Goal: Task Accomplishment & Management: Manage account settings

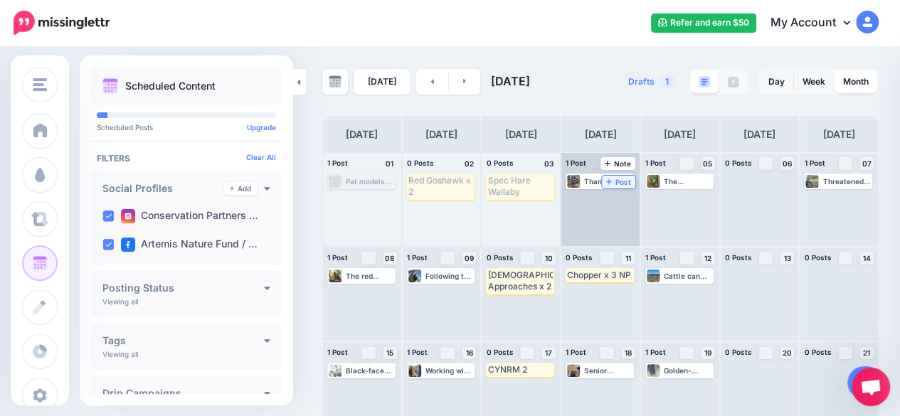
click at [612, 180] on icon at bounding box center [609, 181] width 6 height 7
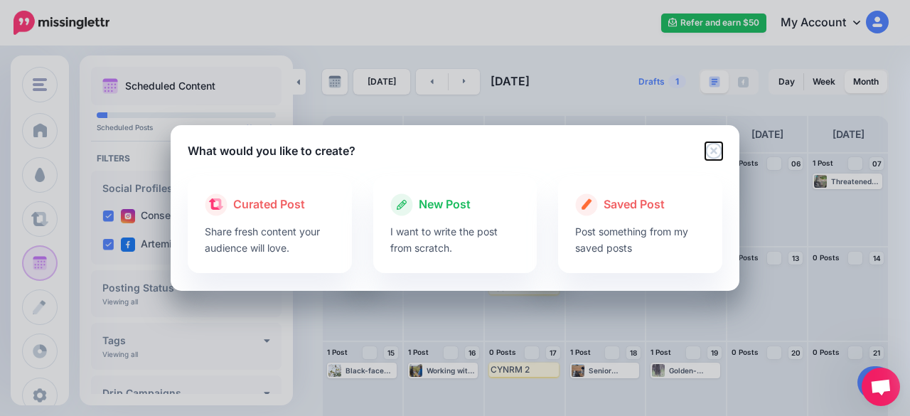
click at [714, 150] on icon "Close" at bounding box center [713, 150] width 16 height 16
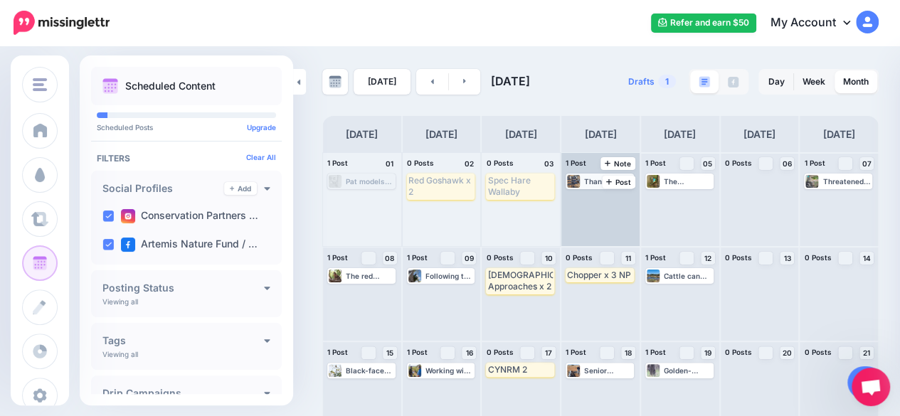
click at [595, 183] on div "Thanks to the UK Parrot Society for donating much-needed funds, allowing us to …" at bounding box center [608, 181] width 48 height 9
click at [594, 198] on span "Reschedule Failed" at bounding box center [604, 198] width 55 height 7
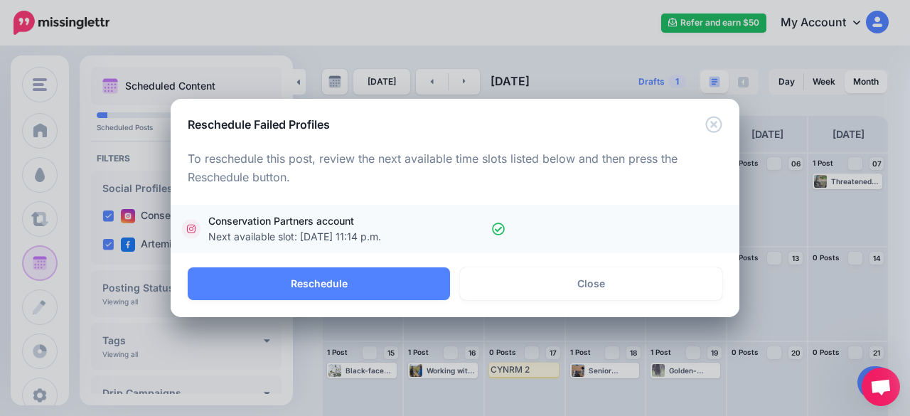
click at [514, 232] on link "Conservation Partners account Next available slot: [DATE] 11:14 p.m." at bounding box center [455, 228] width 540 height 31
click at [507, 233] on link "Conservation Partners account Next available slot: [DATE] 11:14 p.m." at bounding box center [455, 228] width 540 height 31
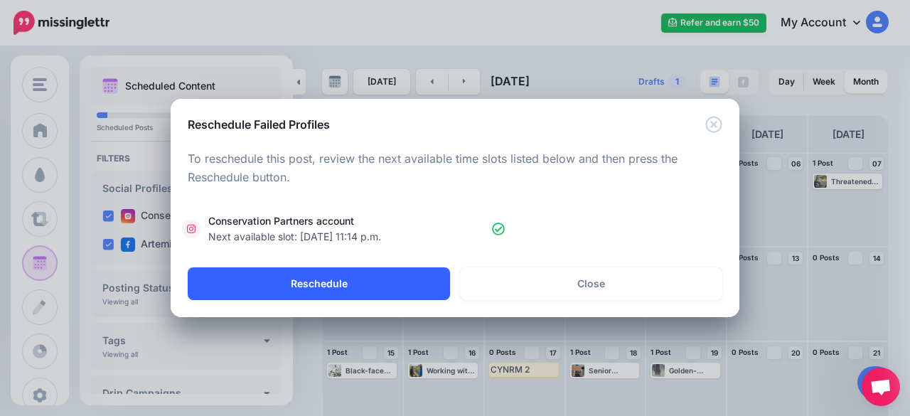
click at [360, 292] on button "Reschedule" at bounding box center [319, 283] width 262 height 33
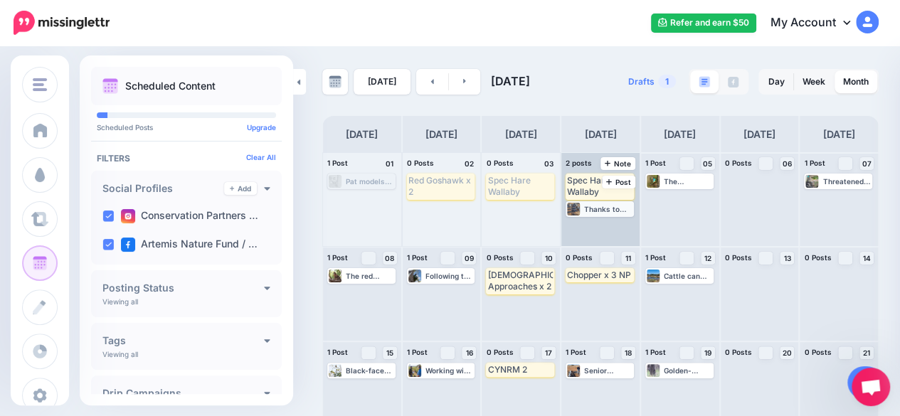
click at [600, 212] on div "Thanks to the UK Parrot Society for donating much-needed funds, allowing us to …" at bounding box center [608, 209] width 48 height 9
click at [586, 228] on span "Edit" at bounding box center [587, 226] width 11 height 7
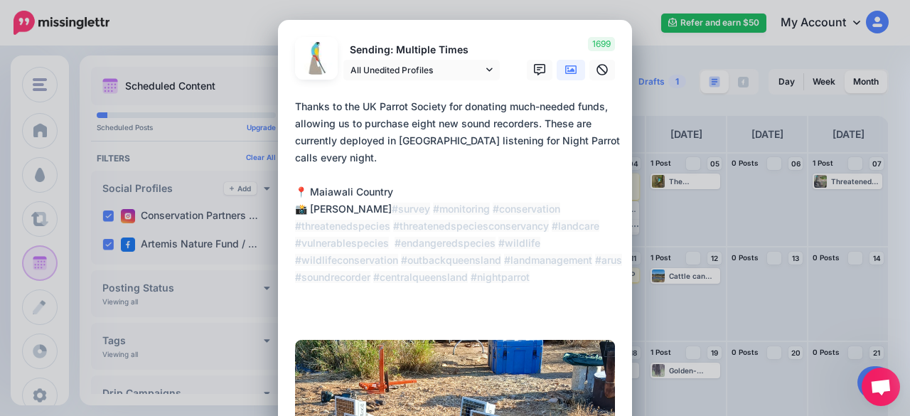
drag, startPoint x: 293, startPoint y: 103, endPoint x: 387, endPoint y: 211, distance: 143.2
click at [387, 211] on textarea "**********" at bounding box center [458, 209] width 327 height 222
click at [378, 208] on textarea "**********" at bounding box center [458, 209] width 327 height 222
drag, startPoint x: 378, startPoint y: 213, endPoint x: 286, endPoint y: 110, distance: 138.0
click at [286, 110] on div "Loading Sending: Multiple Times All Unedited Profiles [DATE] 08:06" at bounding box center [455, 409] width 354 height 779
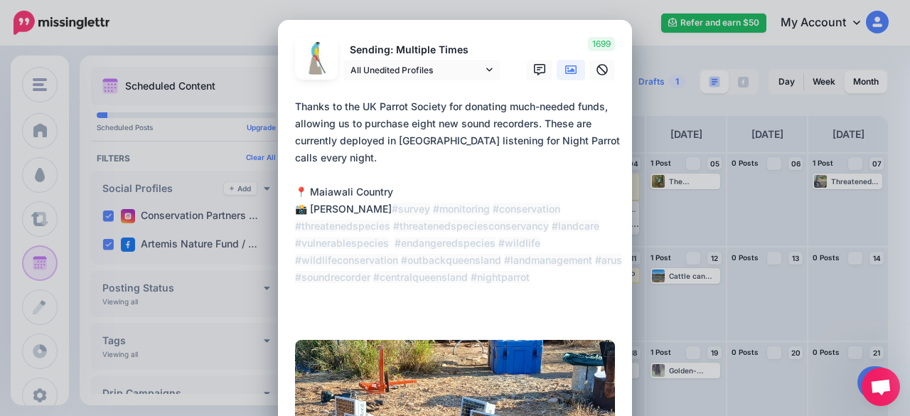
scroll to position [538, 0]
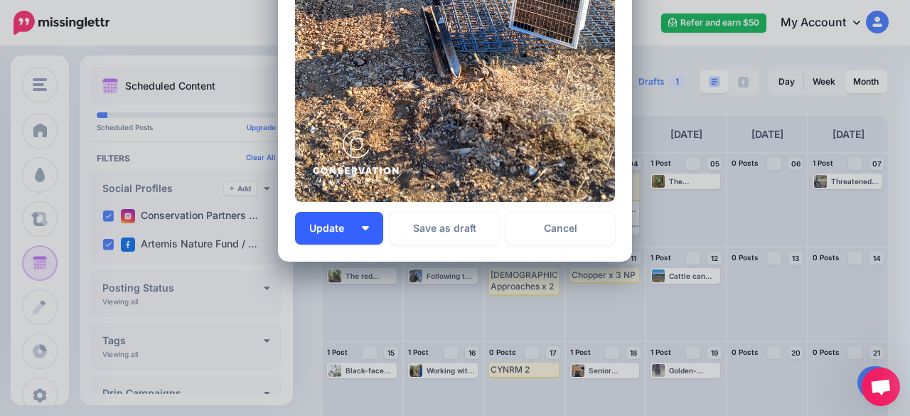
click at [363, 230] on img "button" at bounding box center [365, 228] width 7 height 4
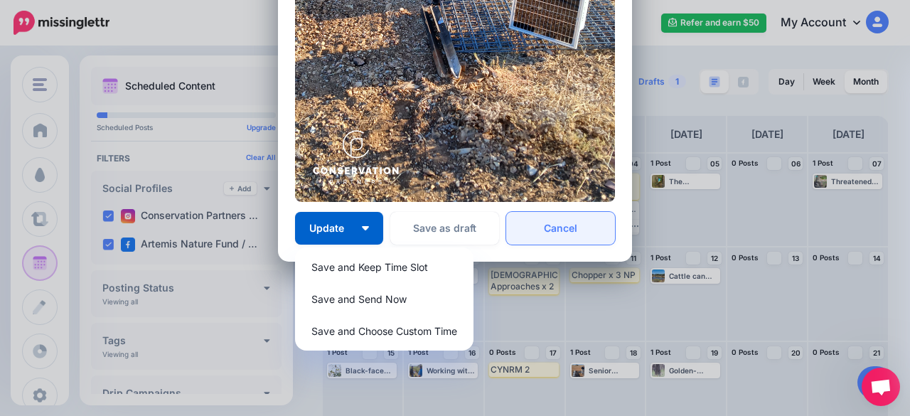
click at [590, 236] on link "Cancel" at bounding box center [560, 228] width 109 height 33
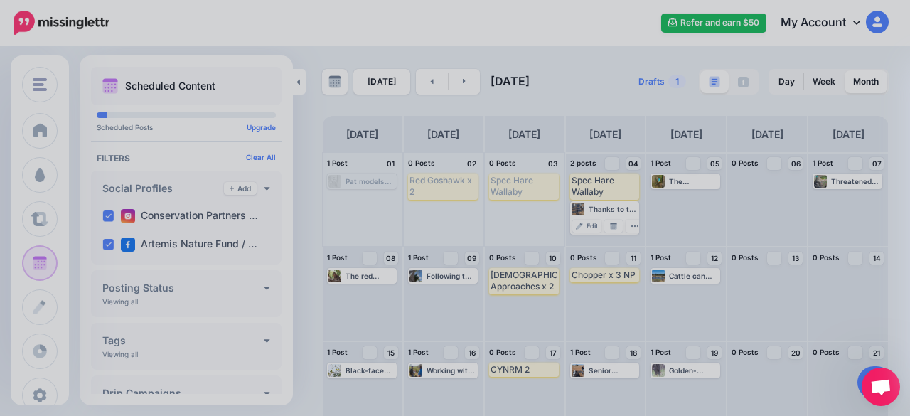
scroll to position [0, 0]
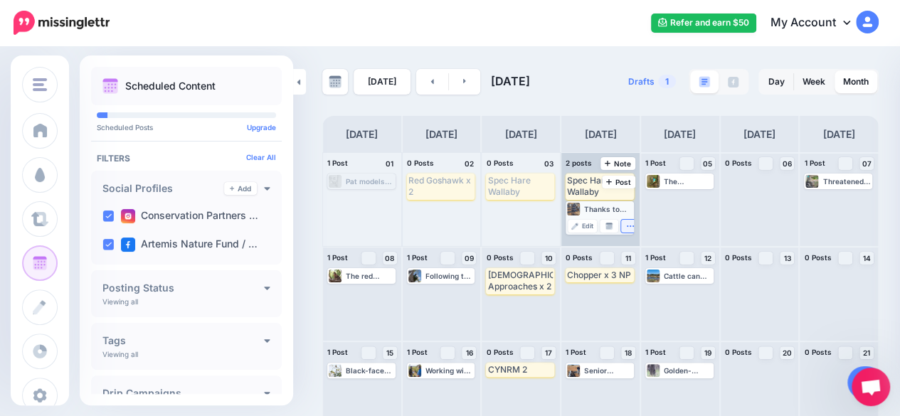
click at [634, 227] on icon "button" at bounding box center [630, 226] width 9 height 9
click at [609, 206] on div "Thanks to the UK Parrot Society for donating much-needed funds, allowing us to …" at bounding box center [608, 209] width 48 height 9
click at [593, 227] on span "Edit" at bounding box center [587, 226] width 11 height 7
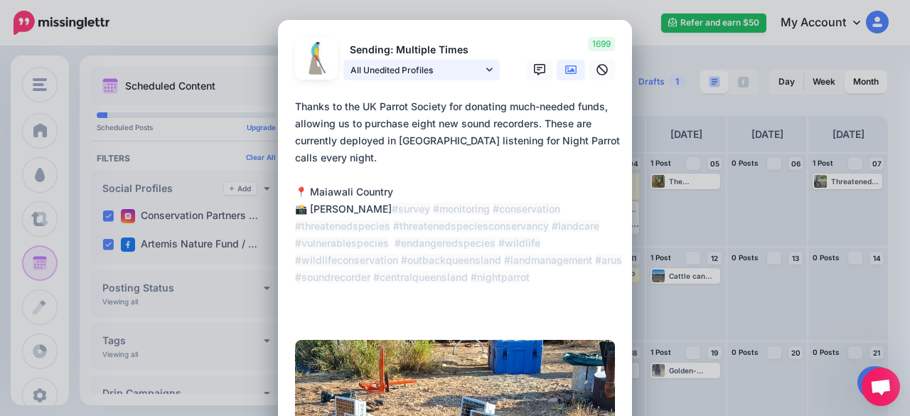
click at [486, 71] on icon at bounding box center [489, 70] width 6 height 10
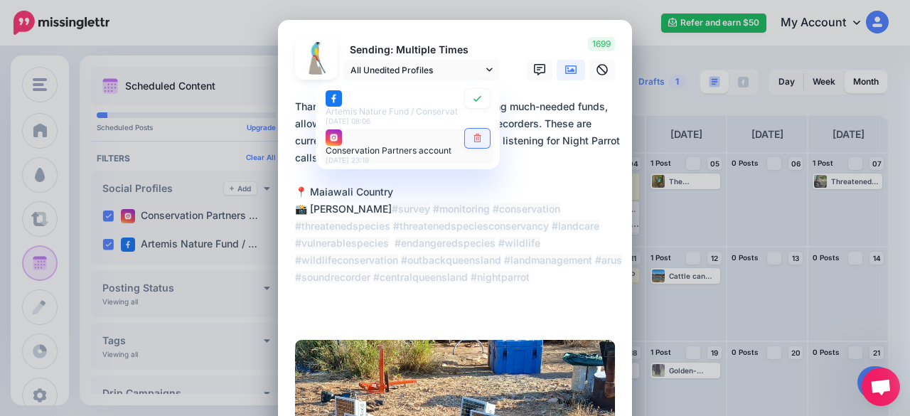
click at [481, 142] on link at bounding box center [477, 137] width 25 height 19
